Goal: Book appointment/travel/reservation

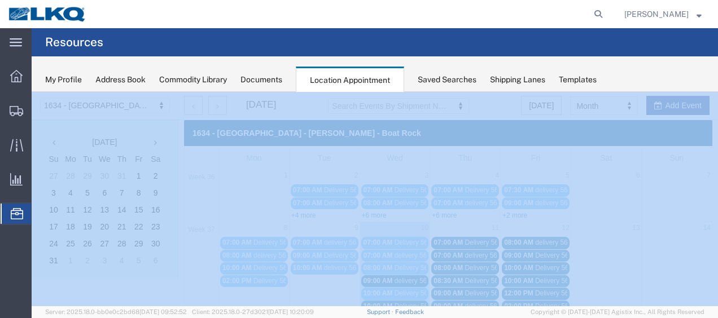
scroll to position [56, 0]
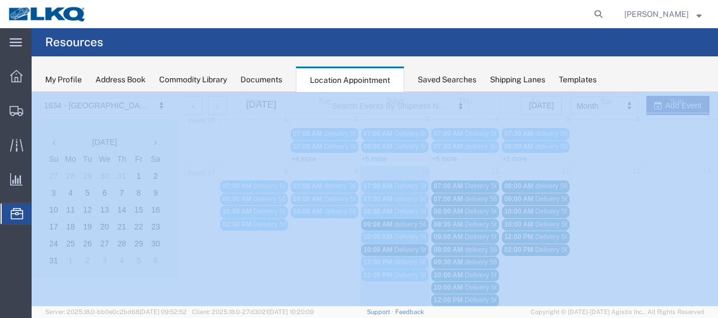
click at [383, 246] on span "10:00 AM" at bounding box center [378, 250] width 29 height 8
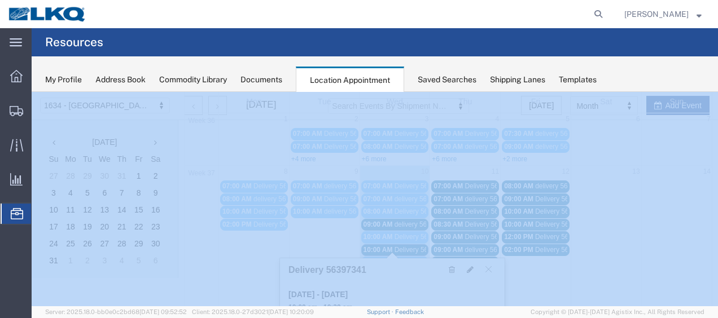
click at [391, 219] on link "09:00 AM delivery 56691736" at bounding box center [395, 225] width 68 height 12
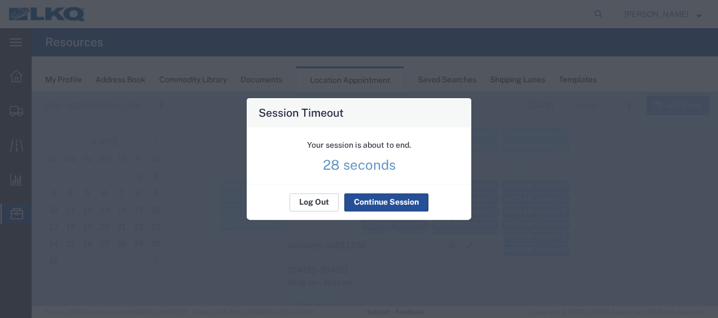
click at [311, 202] on button "Log Out" at bounding box center [314, 203] width 49 height 18
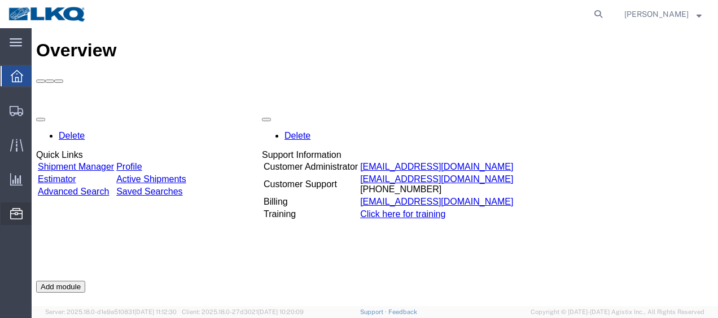
click at [0, 0] on span "Location Appointment" at bounding box center [0, 0] width 0 height 0
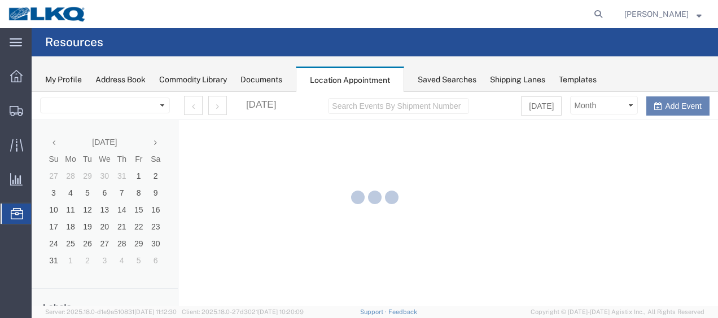
select select "28712"
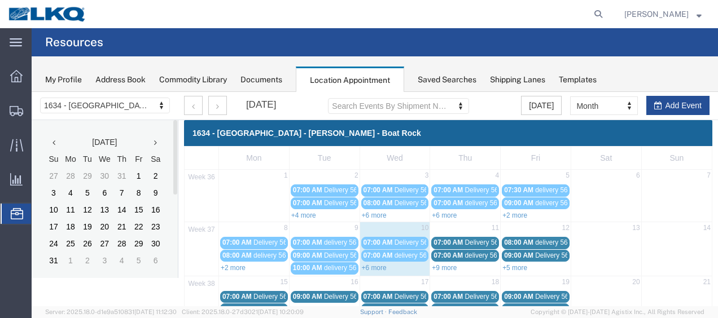
scroll to position [56, 0]
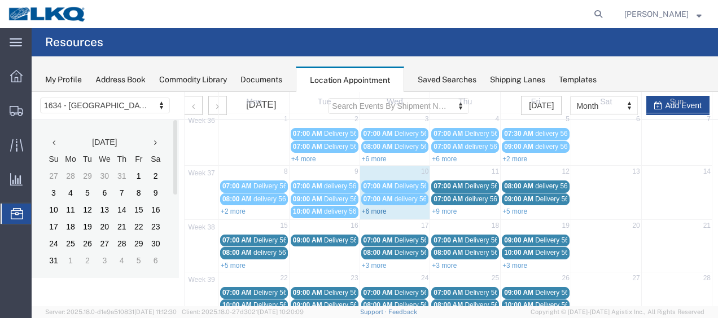
click at [373, 208] on link "+6 more" at bounding box center [374, 212] width 25 height 8
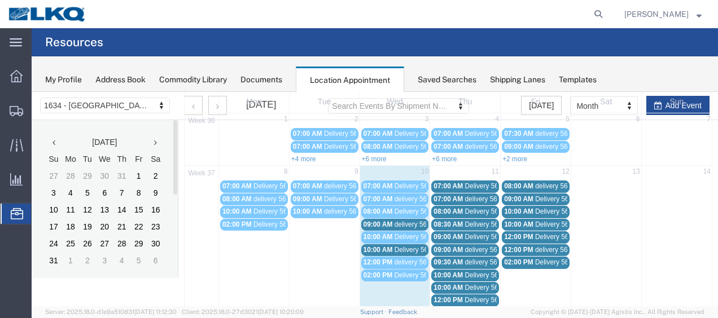
click at [391, 221] on div "09:00 AM delivery 56691736" at bounding box center [395, 225] width 63 height 8
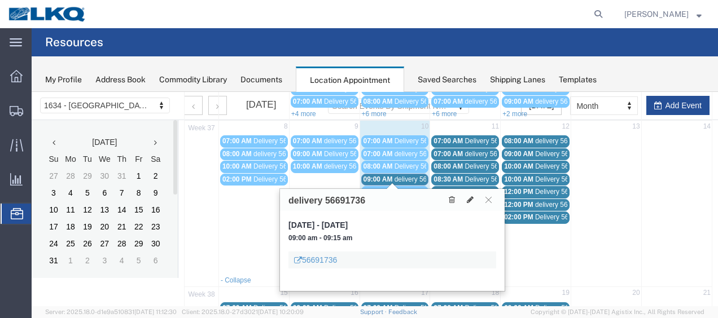
scroll to position [113, 0]
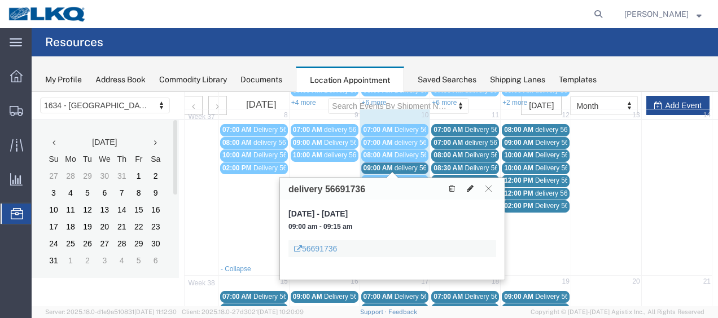
click at [471, 187] on icon at bounding box center [470, 189] width 7 height 8
select select "1"
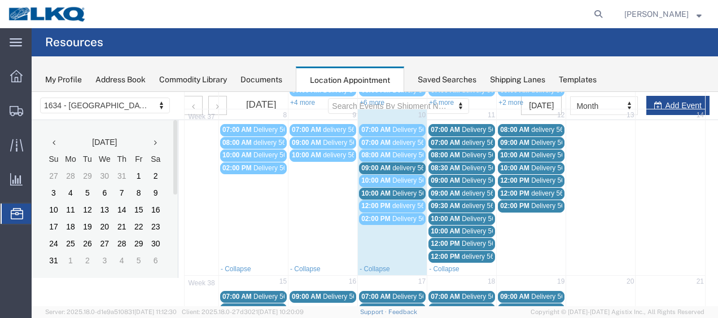
select select
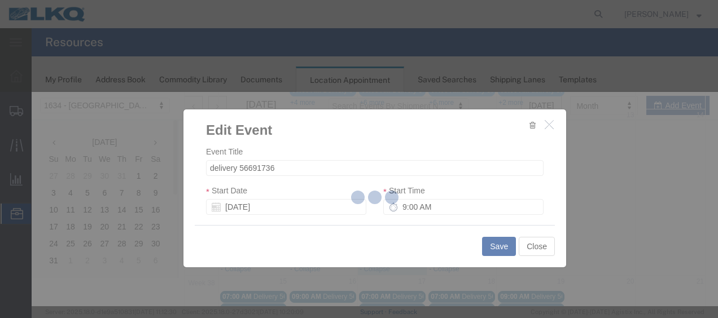
select select
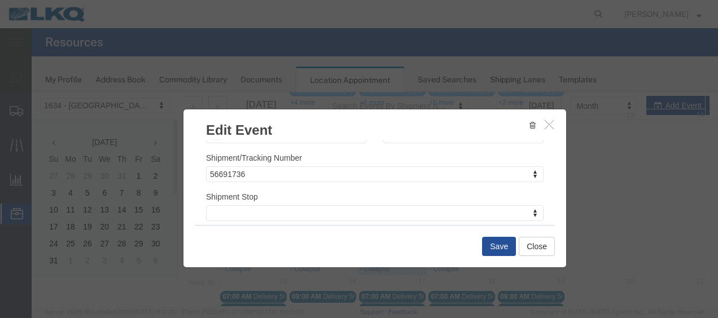
scroll to position [149, 0]
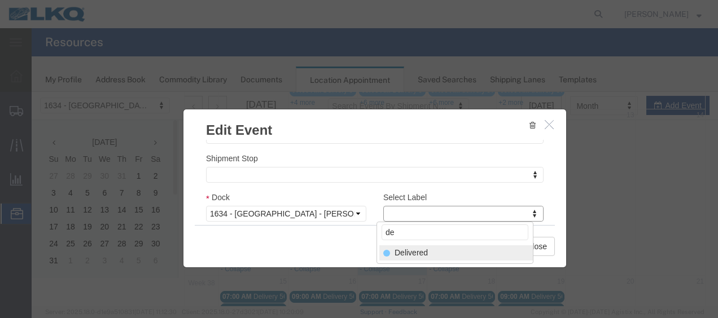
type input "de"
select select "40"
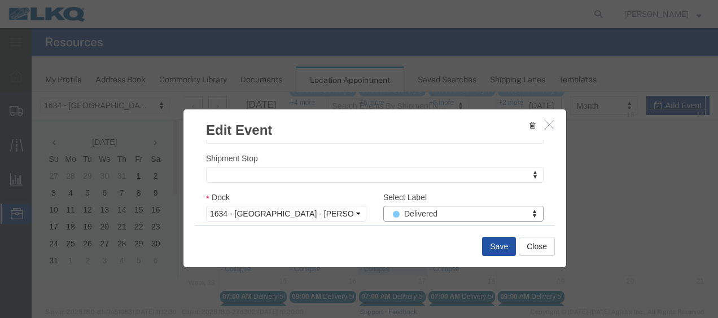
click at [493, 247] on button "Save" at bounding box center [499, 246] width 34 height 19
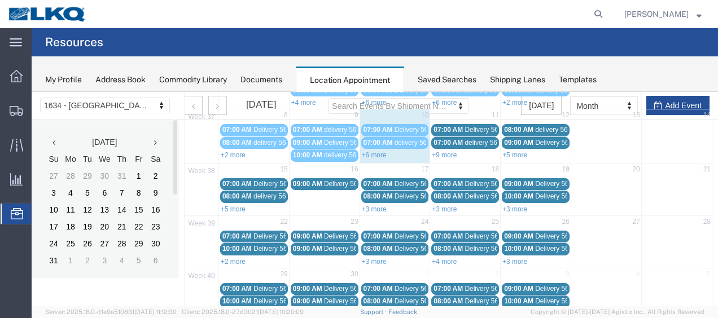
scroll to position [65, 0]
